Goal: Transaction & Acquisition: Purchase product/service

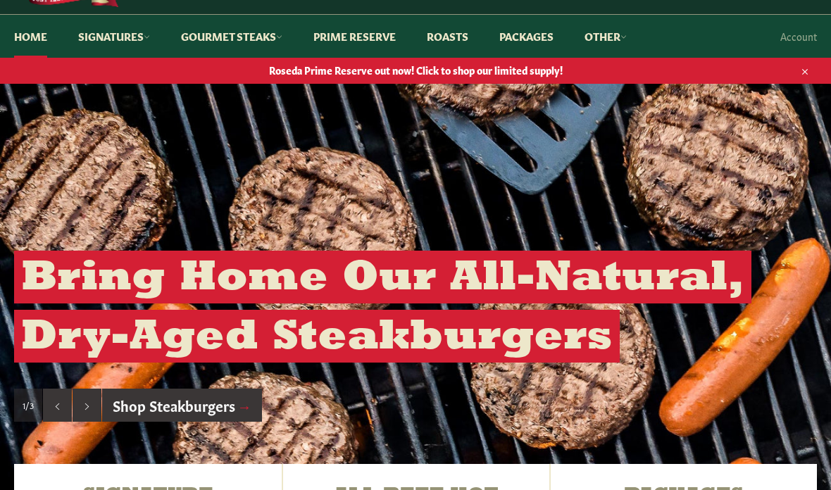
scroll to position [114, 0]
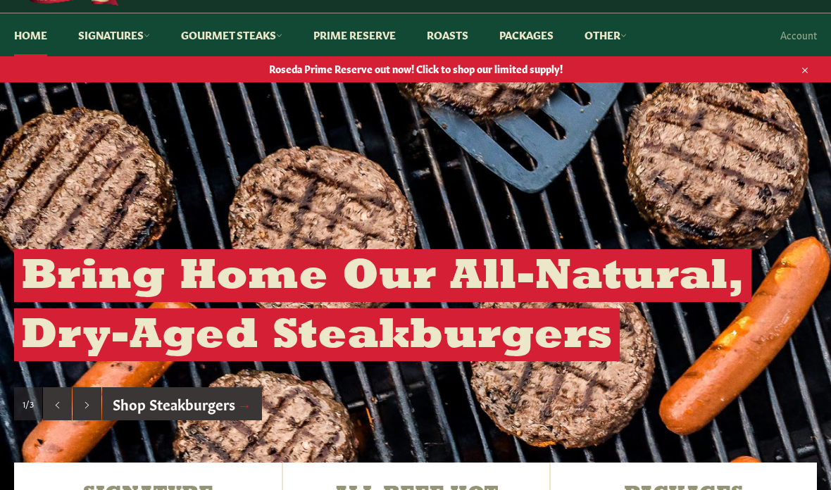
click at [1, 303] on div "Bring Home Our All-Natural, Dry-Aged Steakburgers The Finest Middle Cuts Deligh…" at bounding box center [415, 334] width 831 height 173
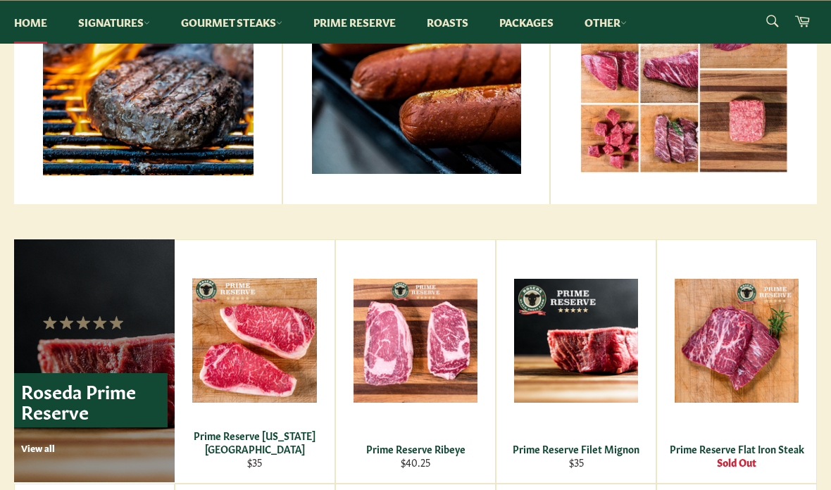
scroll to position [736, 0]
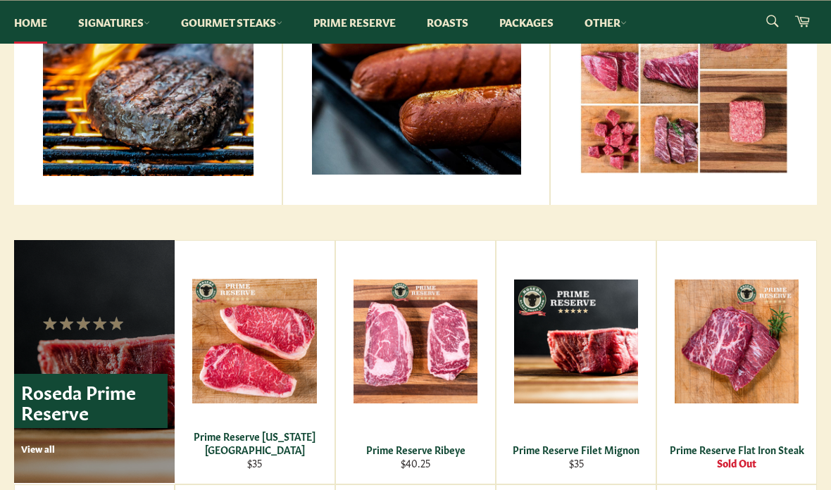
click at [137, 29] on link "Signatures" at bounding box center [114, 22] width 100 height 43
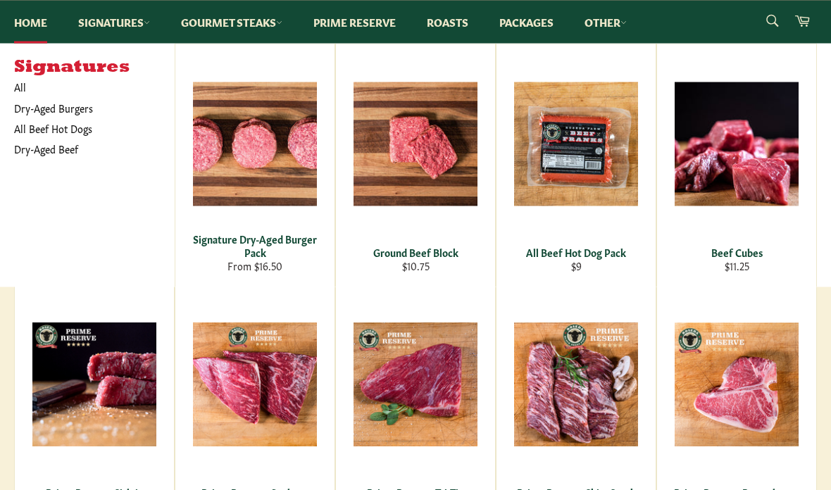
scroll to position [937, 0]
click at [95, 414] on div "View" at bounding box center [94, 405] width 159 height 243
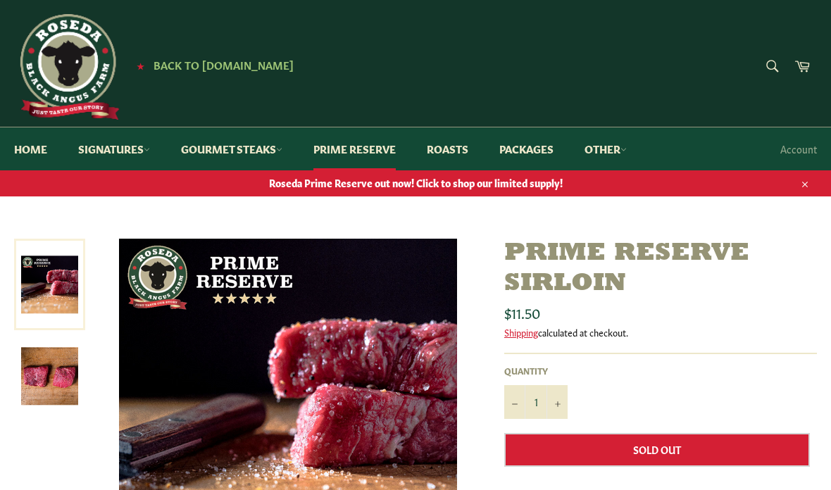
click at [30, 155] on link "Home" at bounding box center [30, 148] width 61 height 43
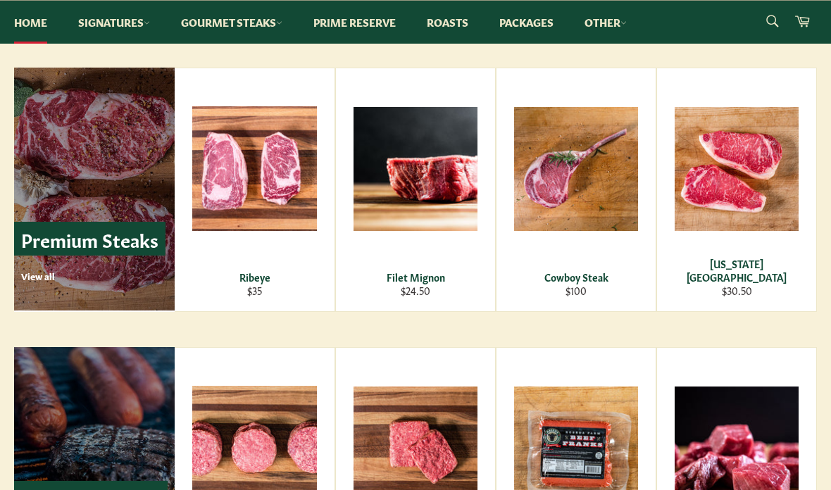
scroll to position [1672, 0]
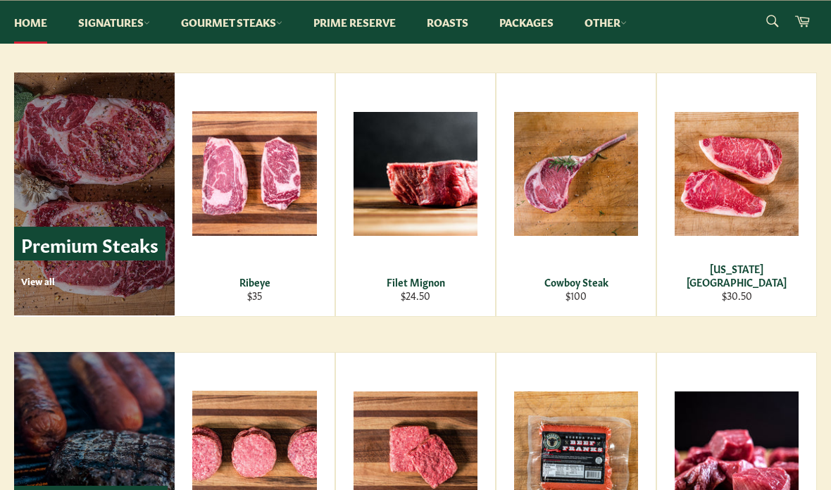
click at [745, 292] on div "View" at bounding box center [736, 194] width 159 height 243
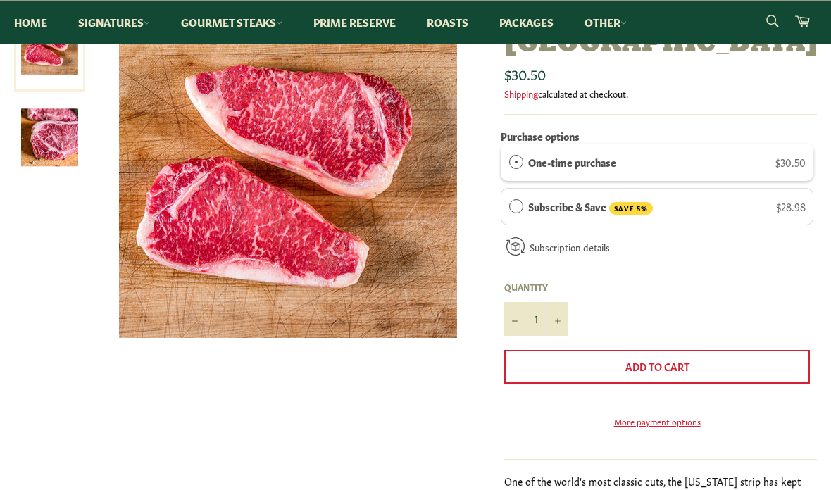
scroll to position [275, 0]
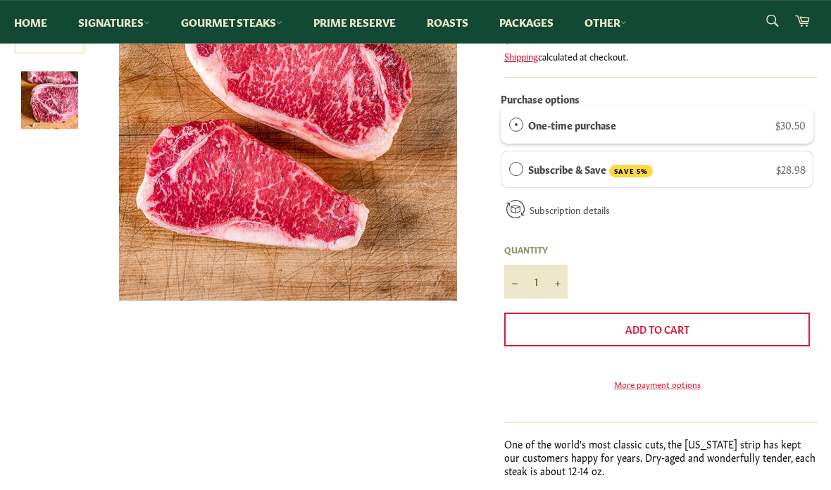
click at [557, 265] on button "+" at bounding box center [556, 282] width 21 height 34
type input "2"
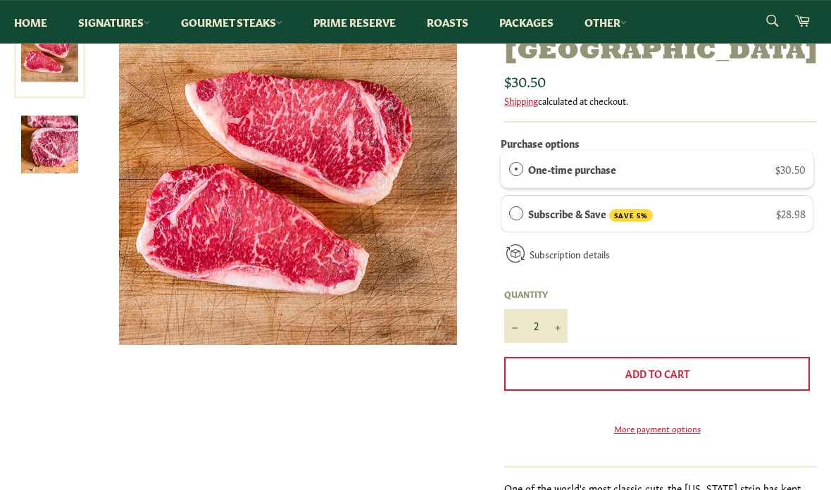
scroll to position [221, 0]
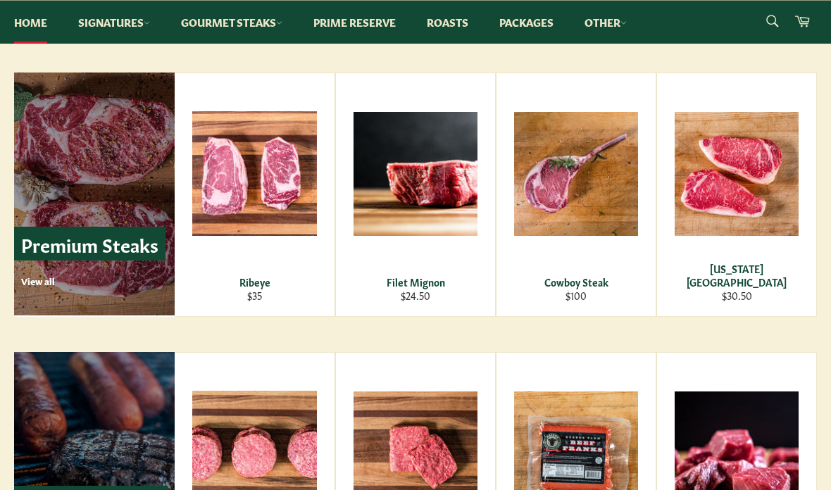
click at [67, 244] on p "Premium Steaks" at bounding box center [89, 244] width 151 height 34
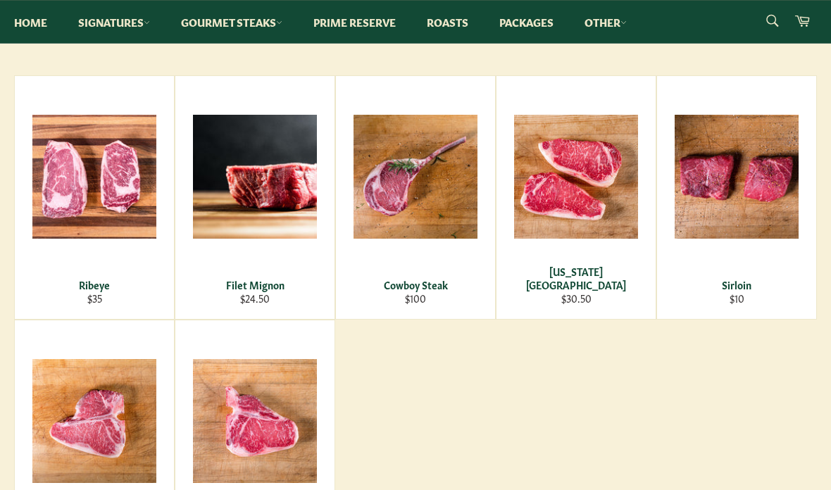
scroll to position [210, 0]
